Goal: Task Accomplishment & Management: Manage account settings

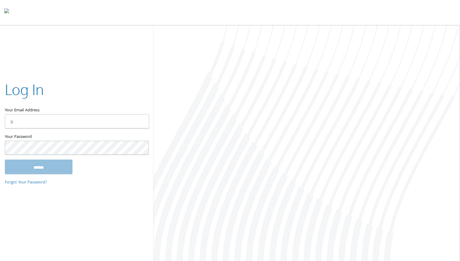
click at [85, 119] on input "Your Email Address" at bounding box center [77, 121] width 144 height 14
type input "**********"
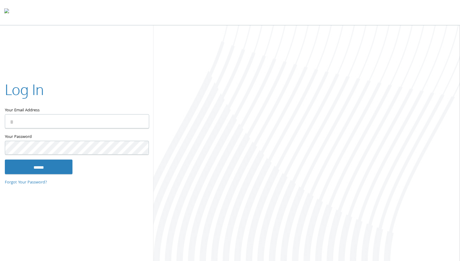
drag, startPoint x: 118, startPoint y: 43, endPoint x: 139, endPoint y: 27, distance: 25.9
click at [118, 43] on div "Log In Your Email Address Your Password This field is required ****** Forgot Yo…" at bounding box center [230, 143] width 460 height 237
